Goal: Browse casually: Explore the website without a specific task or goal

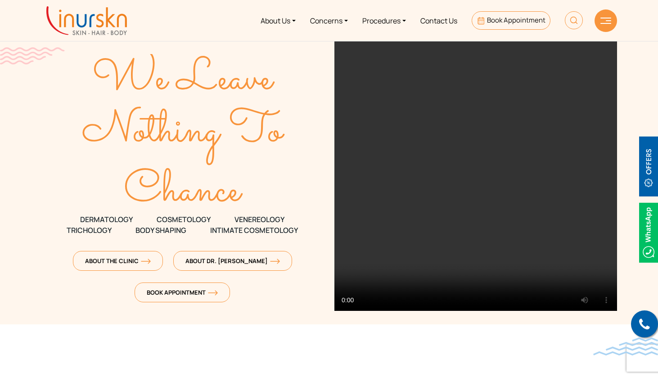
click at [229, 79] on text "We Leave" at bounding box center [183, 79] width 183 height 67
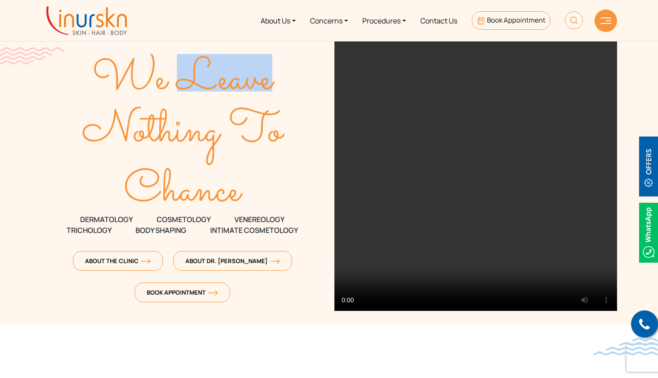
click at [229, 79] on text "We Leave" at bounding box center [183, 79] width 183 height 67
click at [151, 133] on text "Nothing To" at bounding box center [183, 131] width 203 height 67
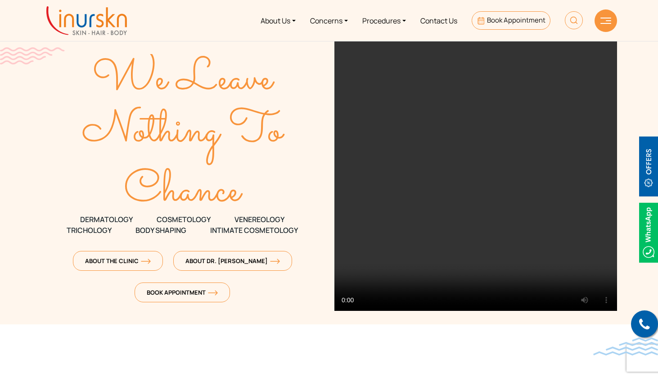
click at [151, 133] on text "Nothing To" at bounding box center [183, 131] width 203 height 67
click at [176, 180] on text "Chance" at bounding box center [183, 191] width 119 height 67
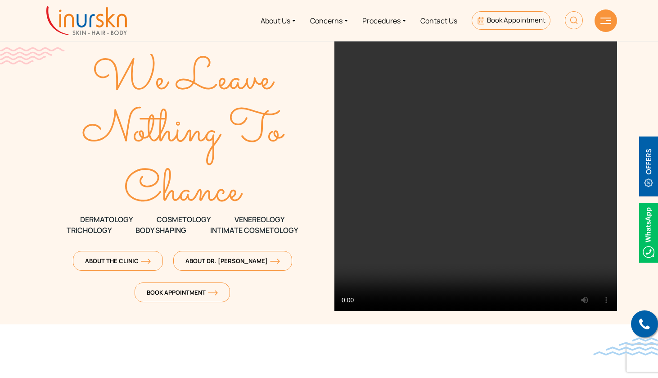
click at [165, 231] on span "Body Shaping" at bounding box center [161, 230] width 51 height 11
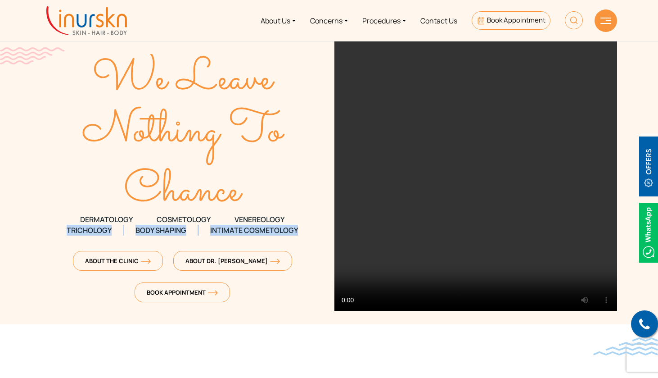
click at [165, 231] on span "Body Shaping" at bounding box center [161, 230] width 51 height 11
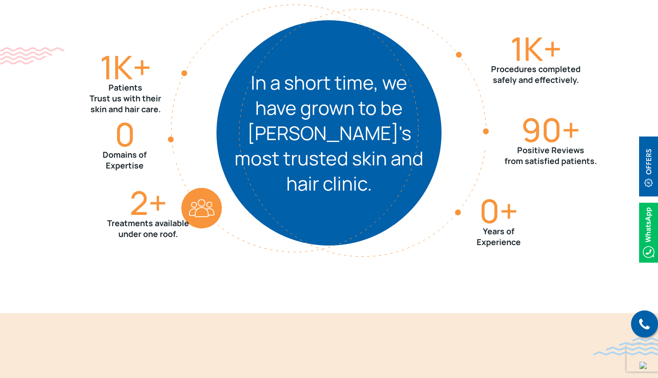
scroll to position [1027, 0]
